Goal: Information Seeking & Learning: Check status

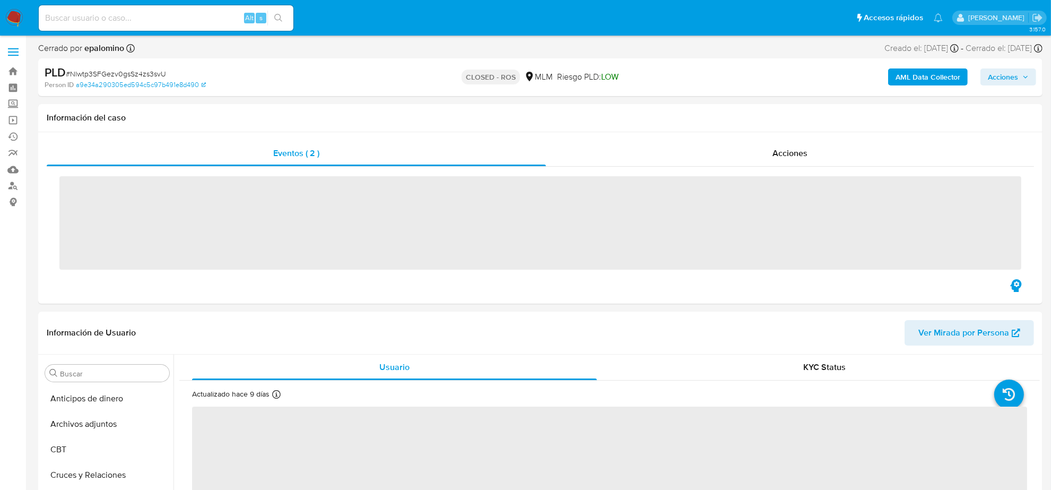
scroll to position [447, 0]
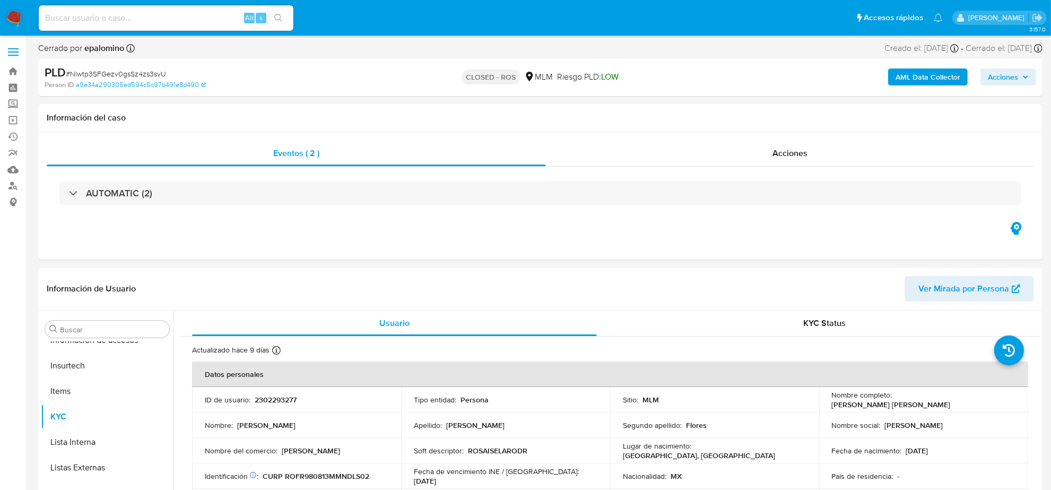
select select "10"
click at [179, 10] on div "Alt s" at bounding box center [166, 17] width 255 height 25
click at [184, 19] on input at bounding box center [166, 18] width 255 height 14
paste input "9aBYEJhyAJ7AY6xZeNVbFCl3"
type input "9aBYEJhyAJ7AY6xZeNVbFCl3"
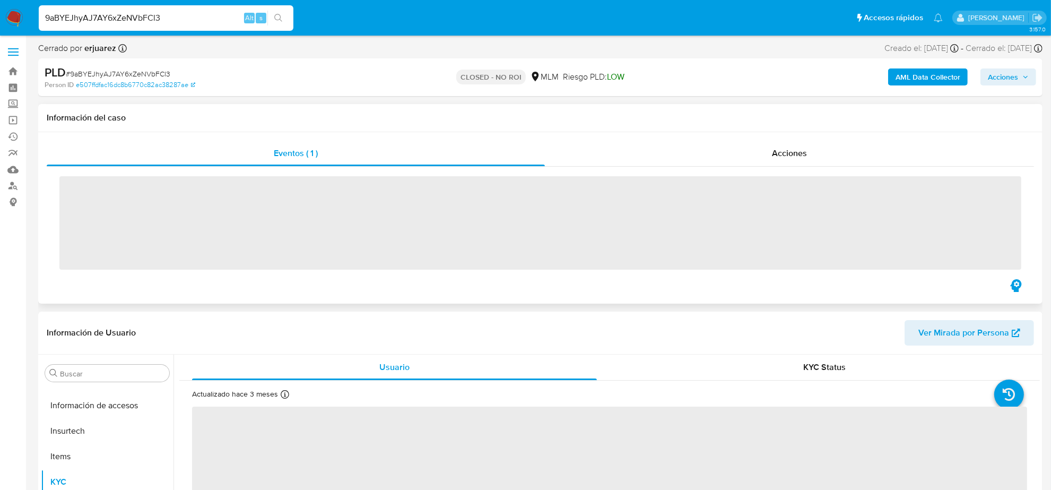
scroll to position [447, 0]
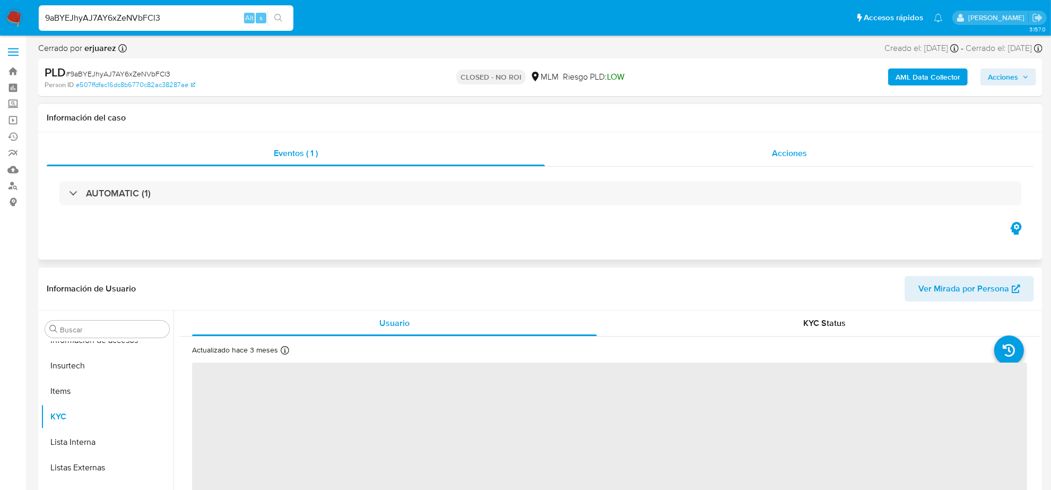
click at [798, 160] on div "Acciones" at bounding box center [789, 153] width 489 height 25
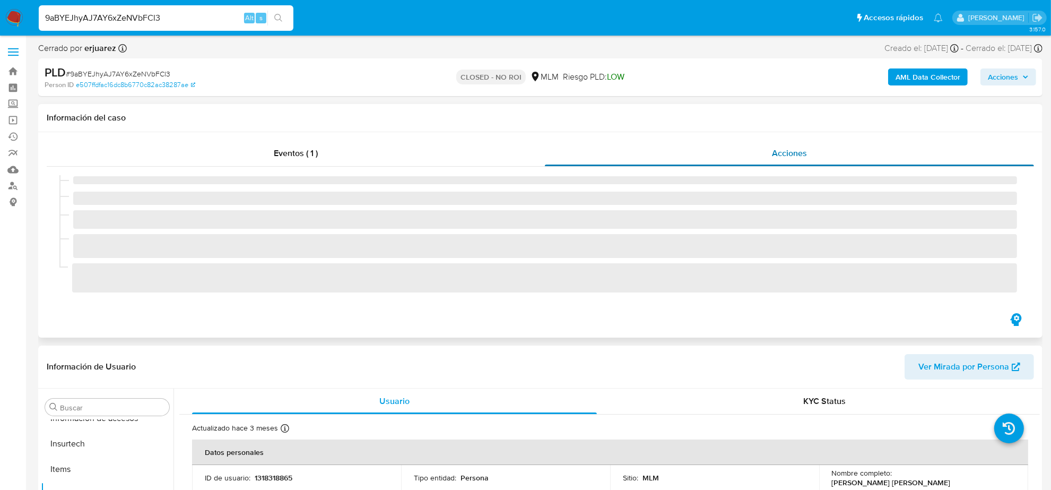
select select "10"
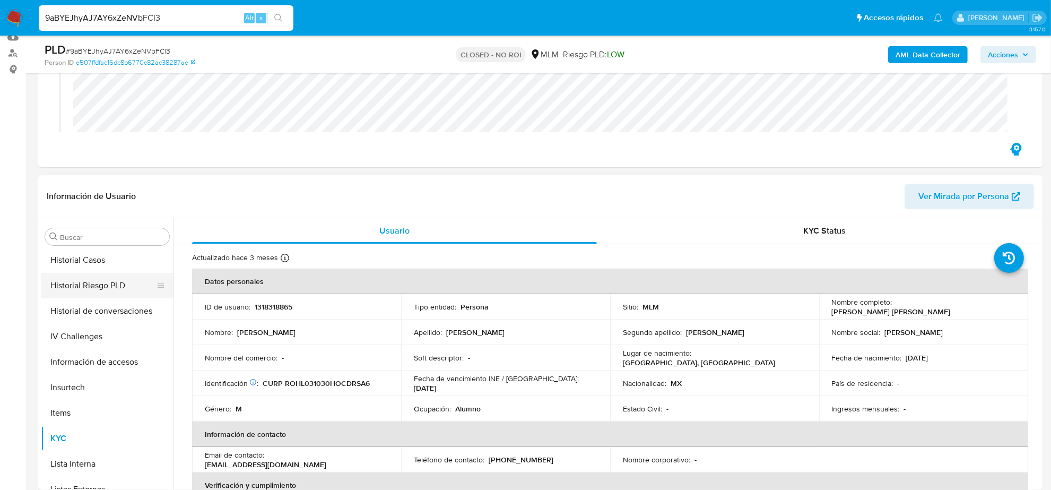
scroll to position [248, 0]
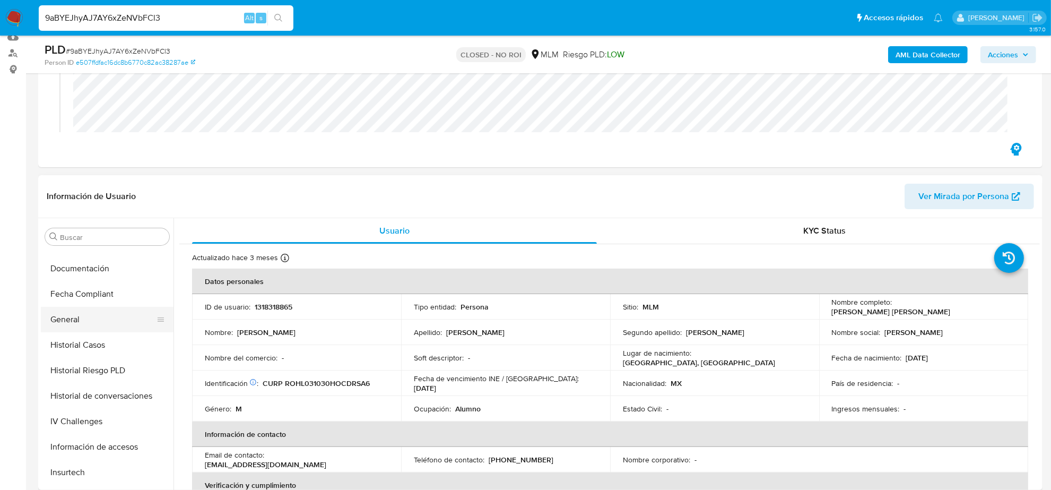
click at [105, 325] on button "General" at bounding box center [103, 319] width 124 height 25
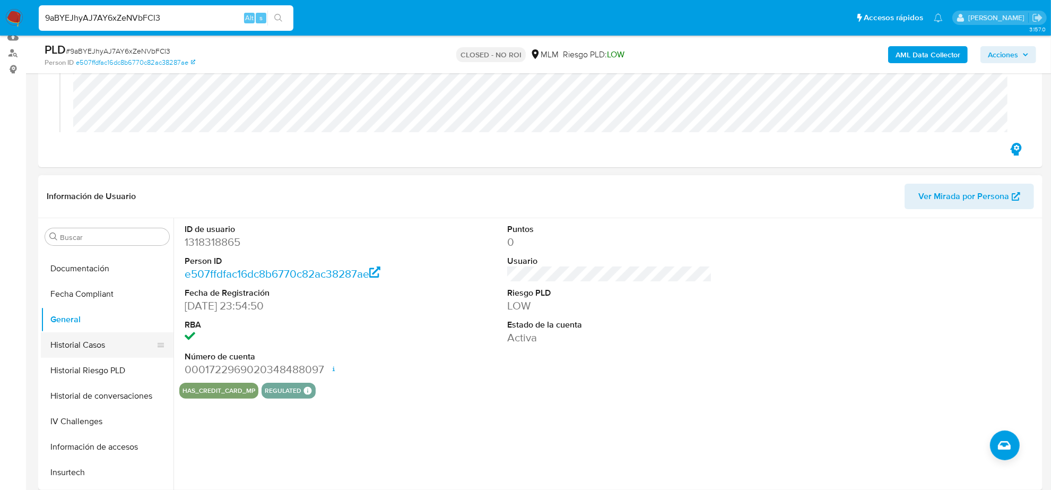
click at [119, 343] on button "Historial Casos" at bounding box center [103, 344] width 124 height 25
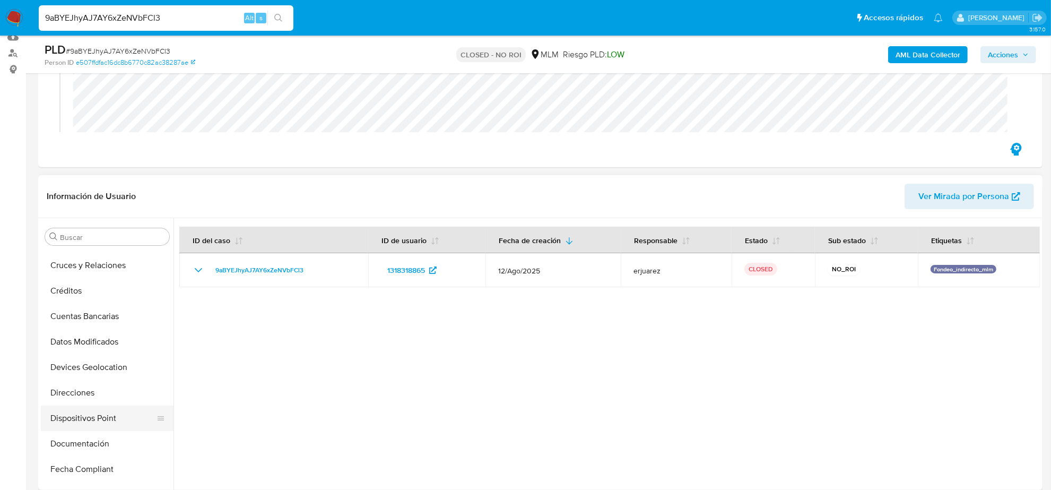
scroll to position [49, 0]
click at [107, 346] on button "Cuentas Bancarias" at bounding box center [103, 339] width 124 height 25
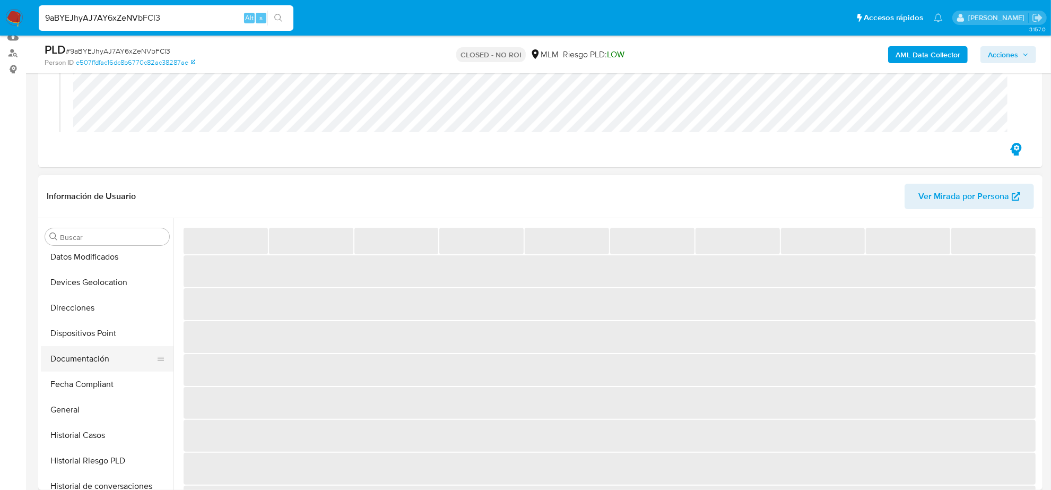
scroll to position [182, 0]
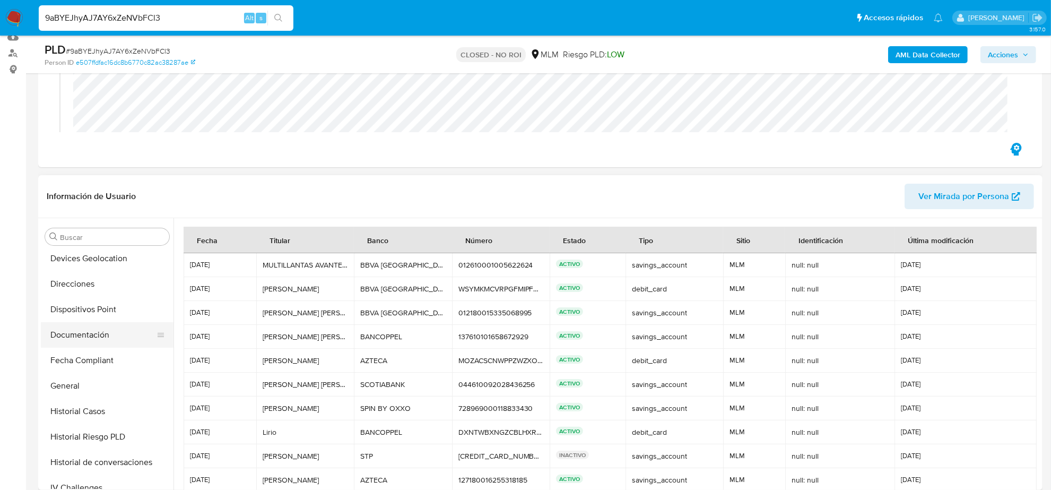
click at [103, 339] on button "Documentación" at bounding box center [103, 334] width 124 height 25
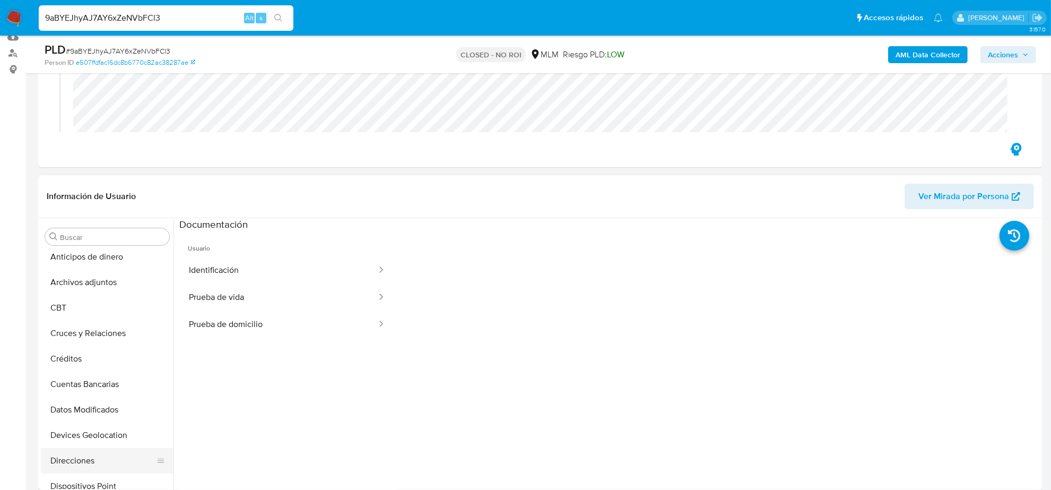
scroll to position [0, 0]
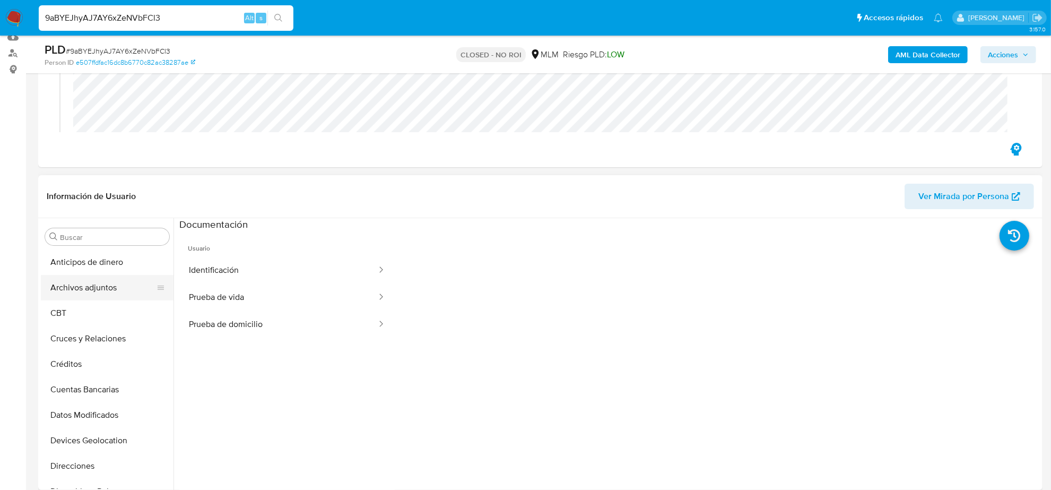
click at [102, 291] on button "Archivos adjuntos" at bounding box center [103, 287] width 124 height 25
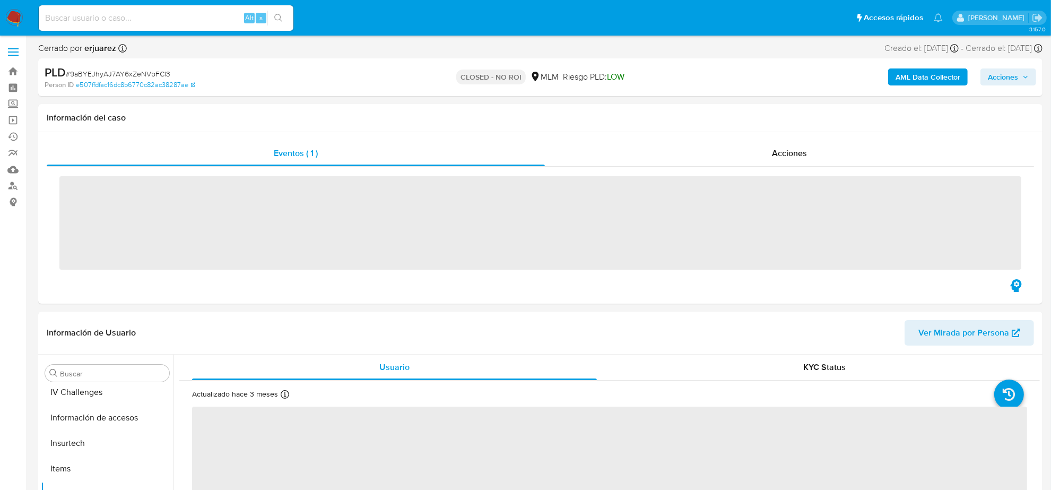
scroll to position [447, 0]
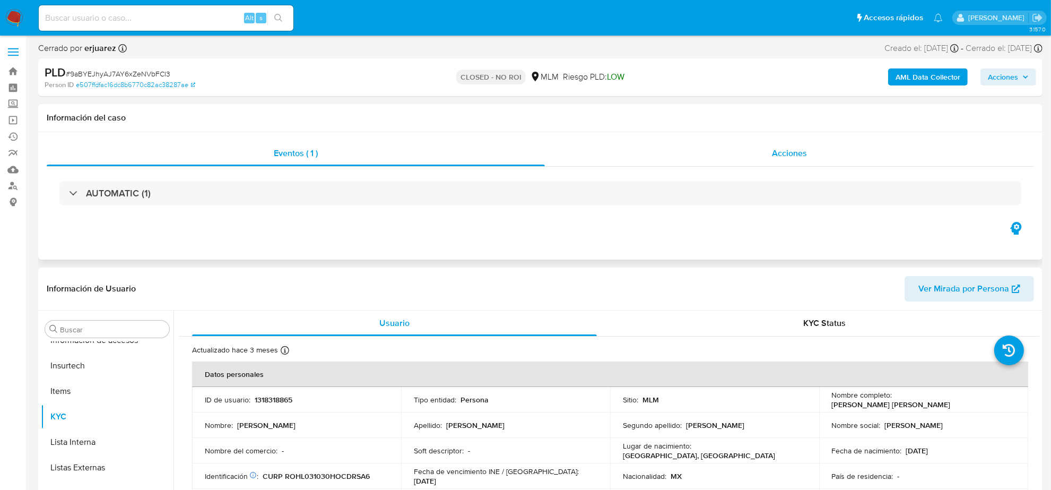
click at [802, 150] on span "Acciones" at bounding box center [789, 153] width 35 height 12
select select "10"
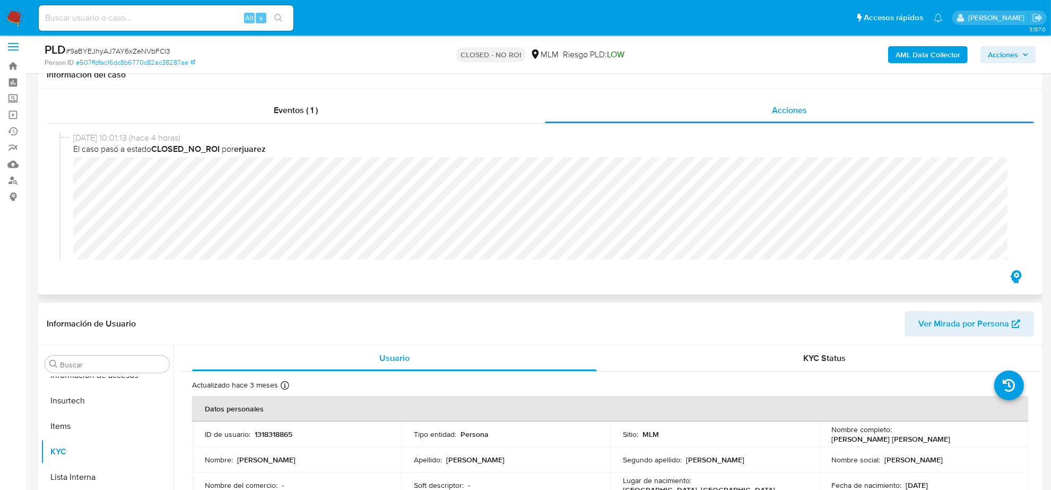
scroll to position [0, 0]
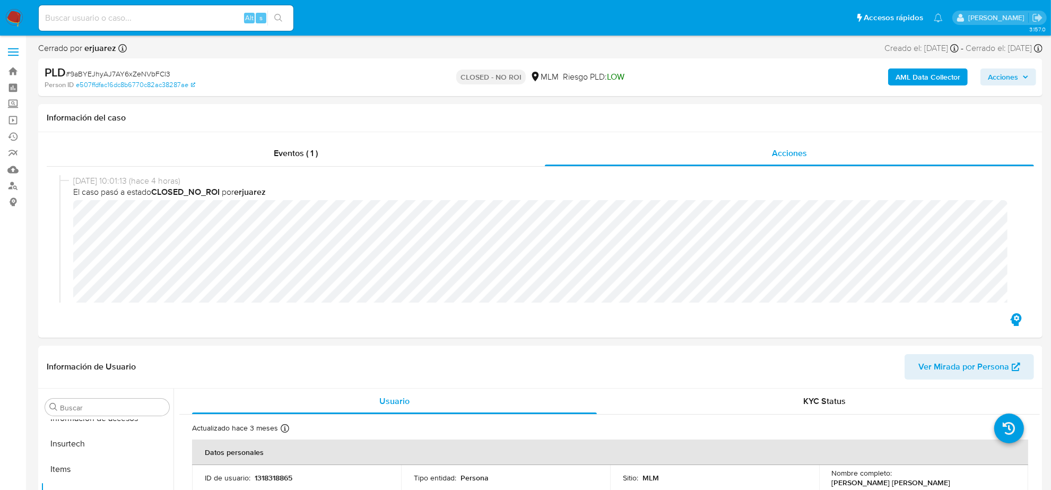
click at [16, 17] on img at bounding box center [14, 18] width 18 height 18
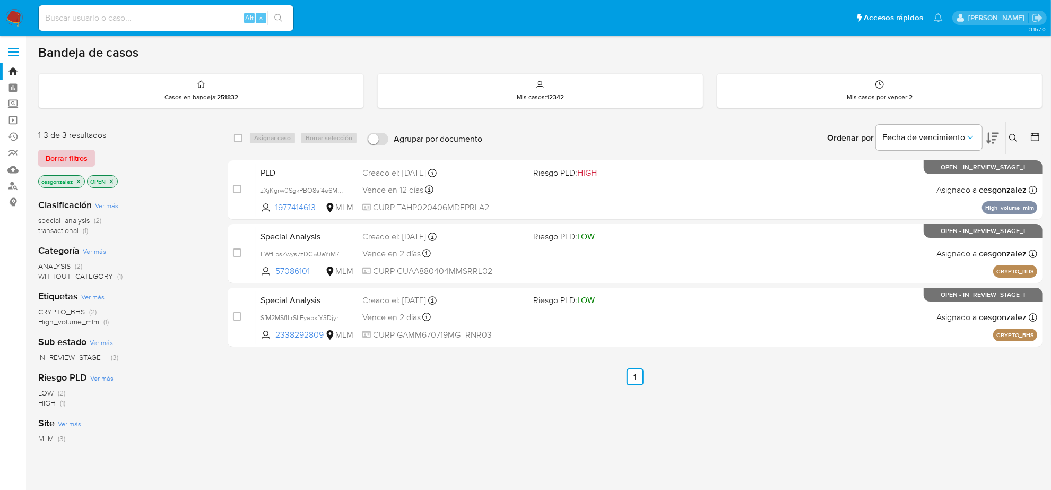
click at [77, 158] on span "Borrar filtros" at bounding box center [67, 158] width 42 height 15
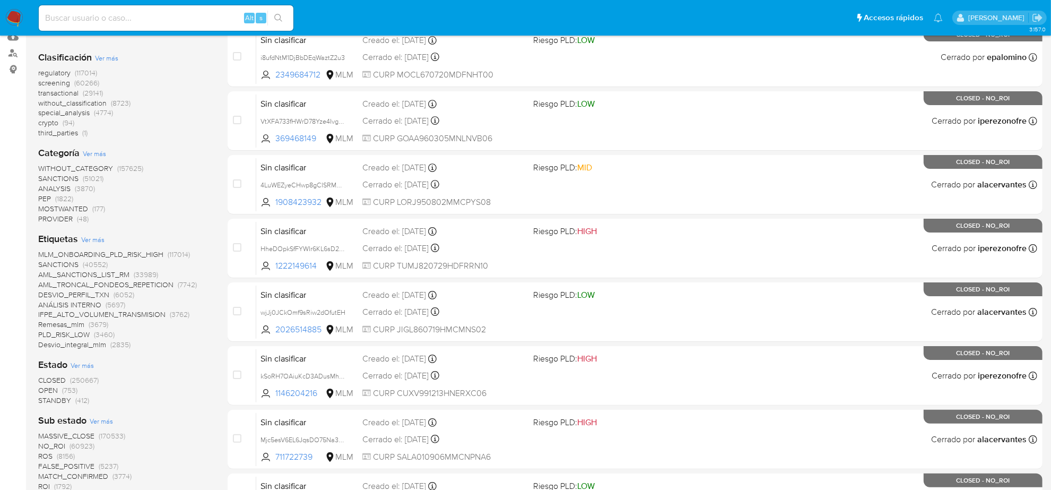
scroll to position [199, 0]
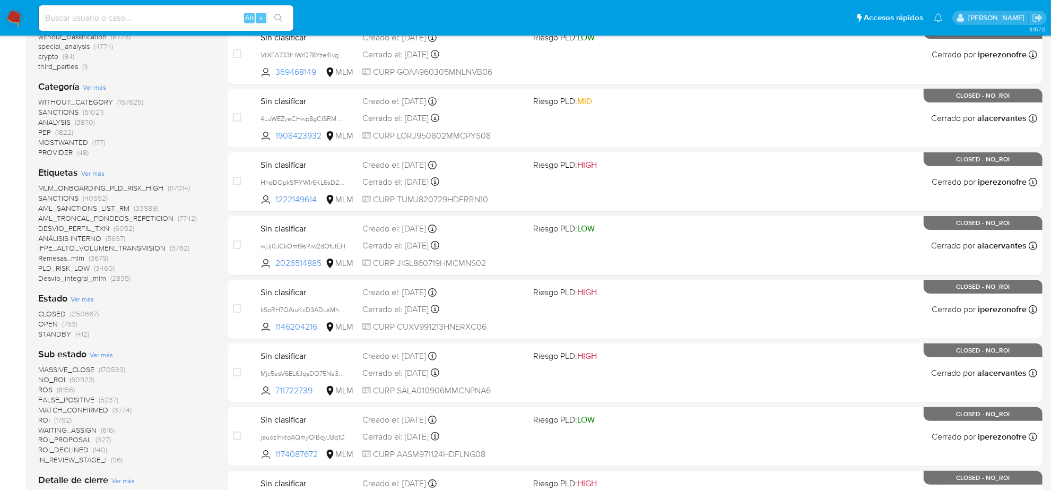
click at [62, 380] on span "NO_ROI" at bounding box center [51, 379] width 27 height 11
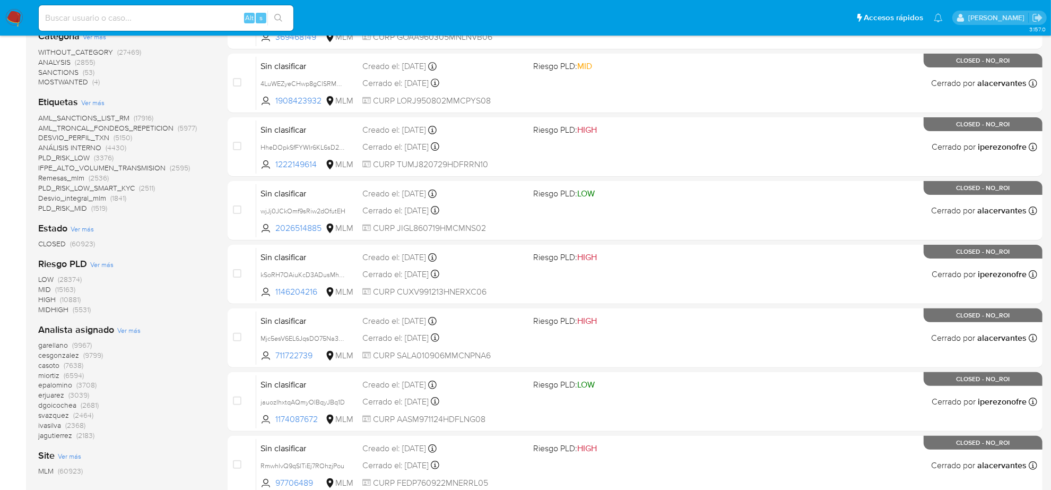
scroll to position [265, 0]
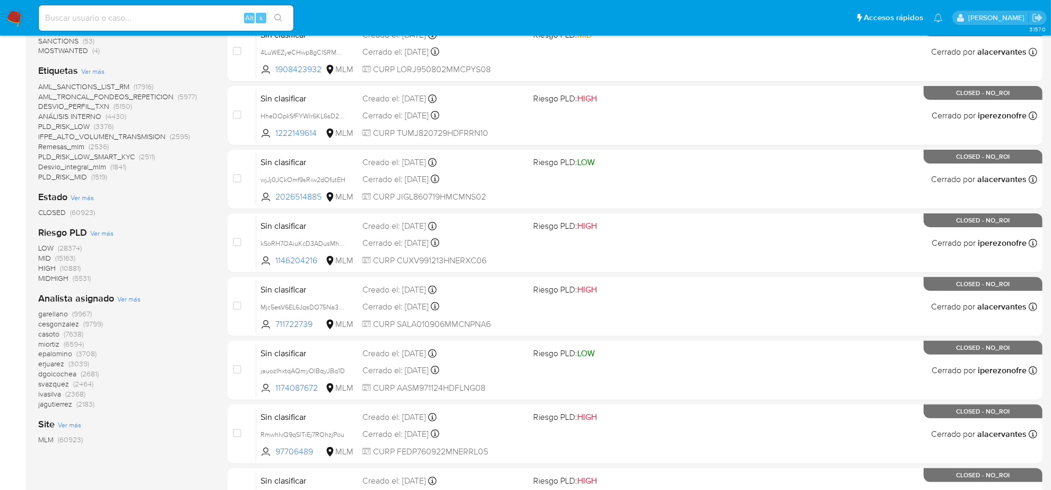
click at [56, 365] on span "erjuarez" at bounding box center [51, 363] width 26 height 11
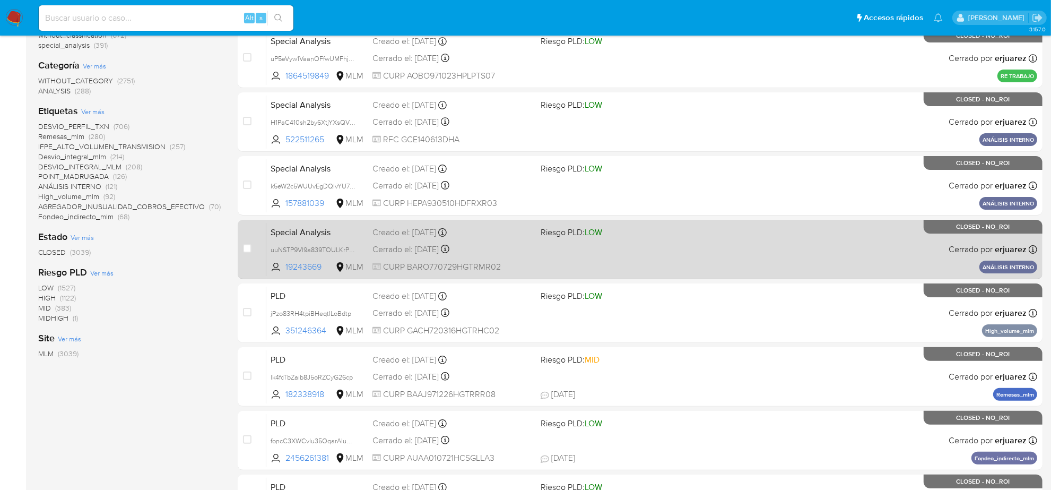
scroll to position [265, 0]
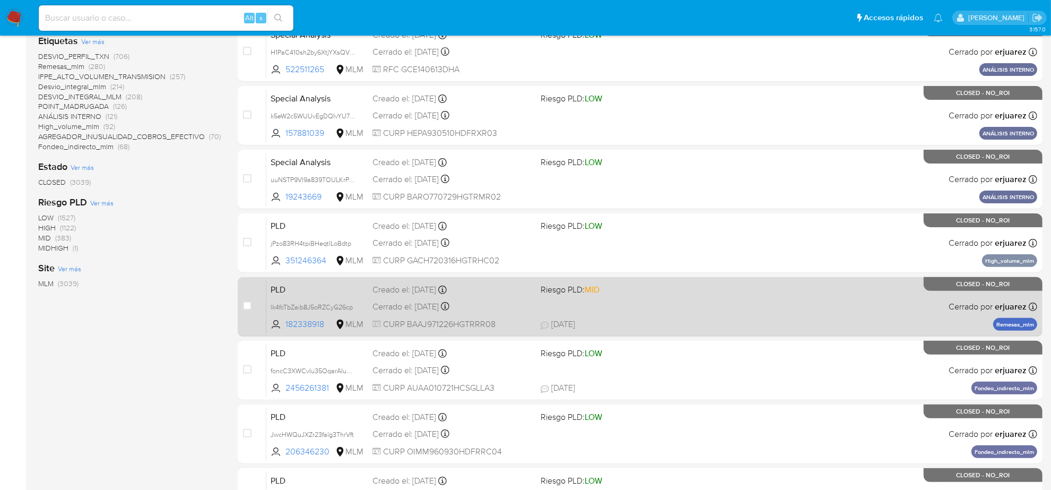
click at [388, 306] on div "Cerrado el: 19/08/2025 Cerrado el: 19/08/2025 13:20:39" at bounding box center [453, 307] width 160 height 12
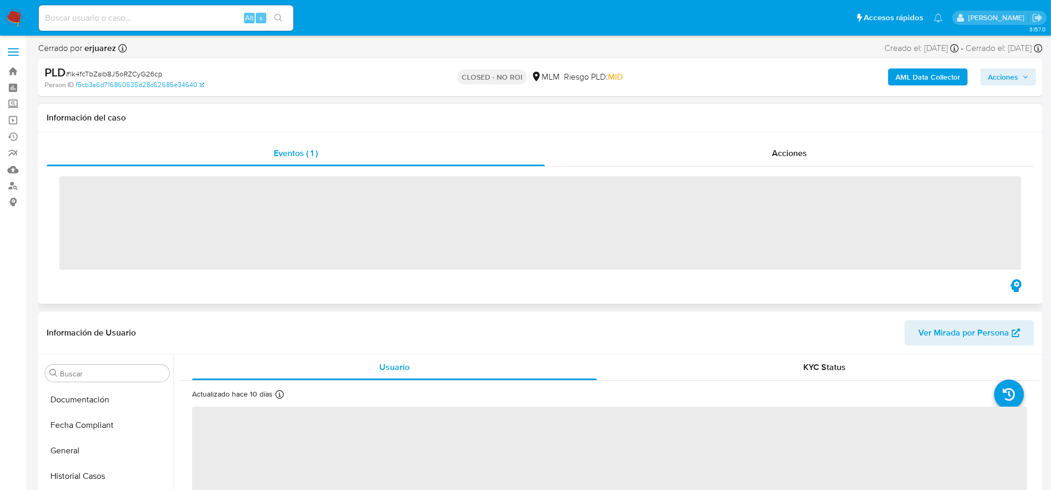
scroll to position [447, 0]
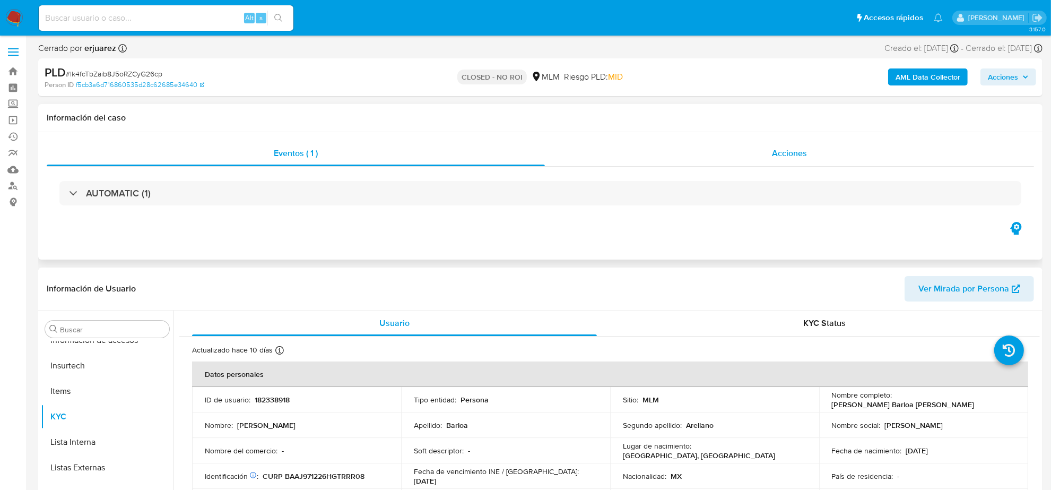
click at [803, 155] on span "Acciones" at bounding box center [789, 153] width 35 height 12
select select "10"
